Goal: Task Accomplishment & Management: Manage account settings

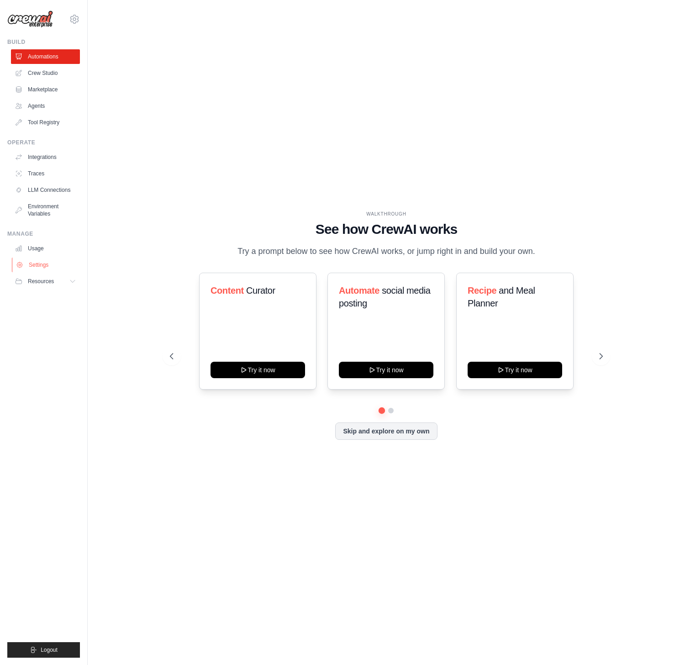
click at [36, 268] on link "Settings" at bounding box center [46, 264] width 69 height 15
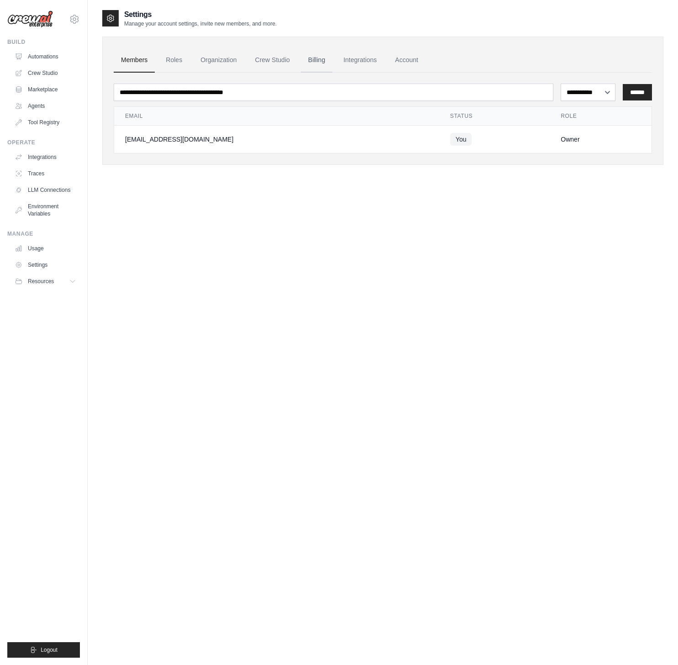
click at [318, 58] on link "Billing" at bounding box center [316, 60] width 31 height 25
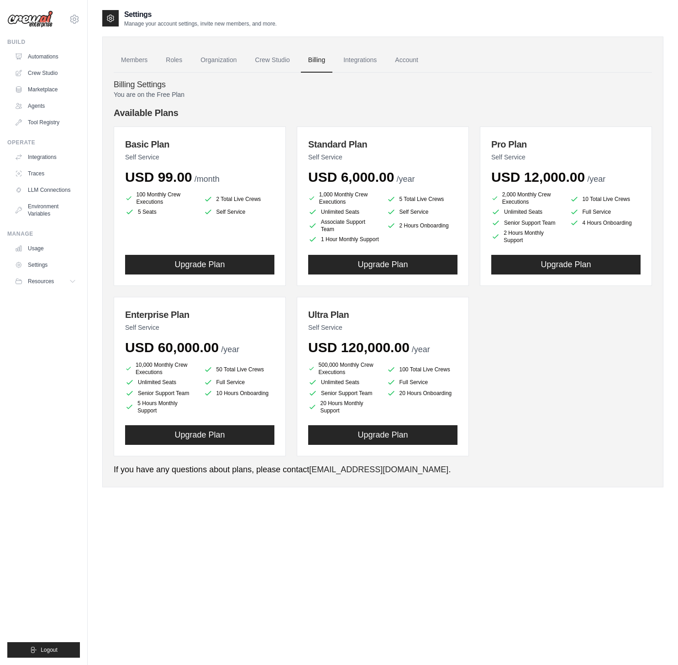
scroll to position [18, 0]
